Goal: Task Accomplishment & Management: Use online tool/utility

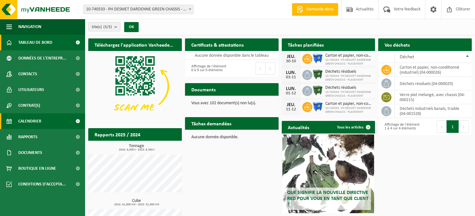
click at [36, 120] on span "Calendrier" at bounding box center [29, 122] width 23 height 16
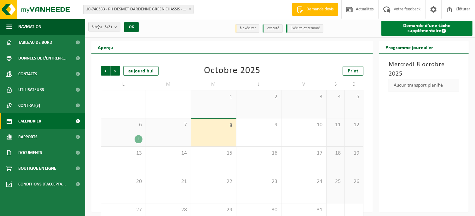
click at [396, 28] on link "Demande d'une tâche supplémentaire" at bounding box center [427, 28] width 91 height 15
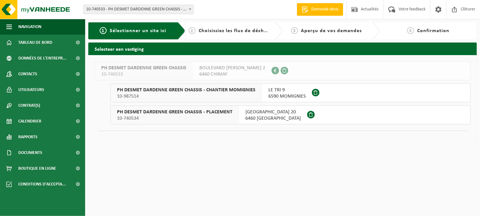
click at [258, 117] on span "6460 VILLERS-LA-TOUR" at bounding box center [272, 118] width 55 height 6
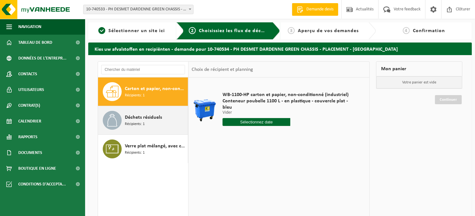
click at [151, 121] on span "Déchets résiduels" at bounding box center [143, 118] width 37 height 8
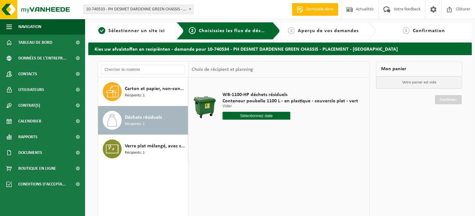
click at [237, 114] on input "text" at bounding box center [257, 116] width 68 height 8
click at [230, 174] on div "13" at bounding box center [228, 172] width 11 height 10
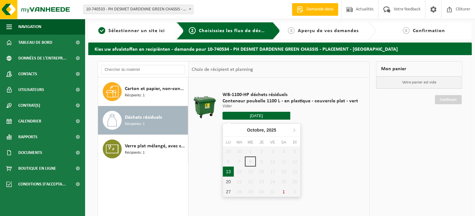
type input "à partir de [DATE]"
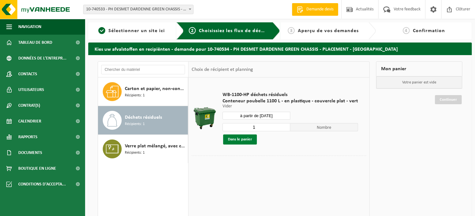
click at [251, 144] on button "Dans le panier" at bounding box center [240, 140] width 34 height 10
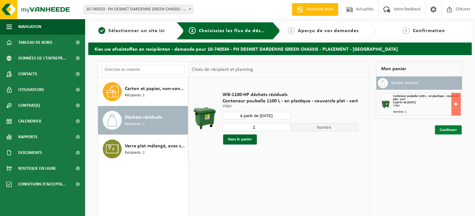
click at [445, 131] on link "Continuer" at bounding box center [448, 129] width 27 height 9
